Goal: Find contact information: Find contact information

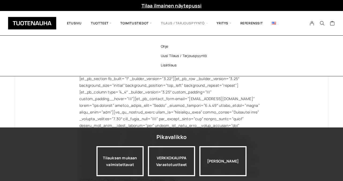
click at [194, 24] on span "Tilaus / Tarjouspyyntö" at bounding box center [184, 23] width 56 height 16
click at [181, 55] on link "Uusi tilaus / tarjouspyyntö" at bounding box center [191, 55] width 78 height 9
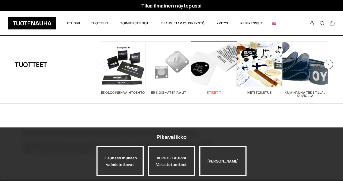
click at [205, 71] on span "Visit product category Etiketit" at bounding box center [214, 64] width 46 height 46
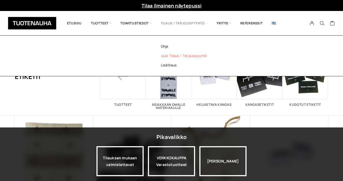
click at [173, 56] on link "Uusi tilaus / tarjouspyyntö" at bounding box center [191, 55] width 78 height 9
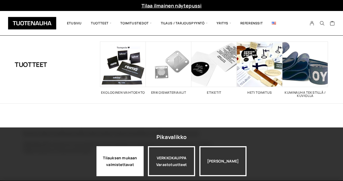
click at [132, 163] on div "Tilauksen mukaan valmistettavat" at bounding box center [119, 161] width 47 height 30
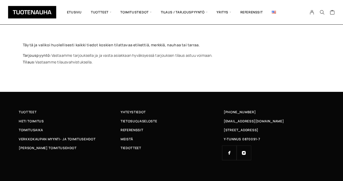
scroll to position [93, 0]
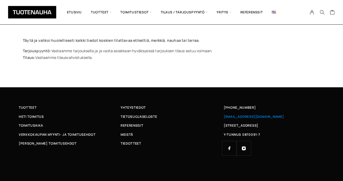
click at [239, 117] on span "[EMAIL_ADDRESS][DOMAIN_NAME]" at bounding box center [254, 117] width 60 height 6
